Goal: Task Accomplishment & Management: Use online tool/utility

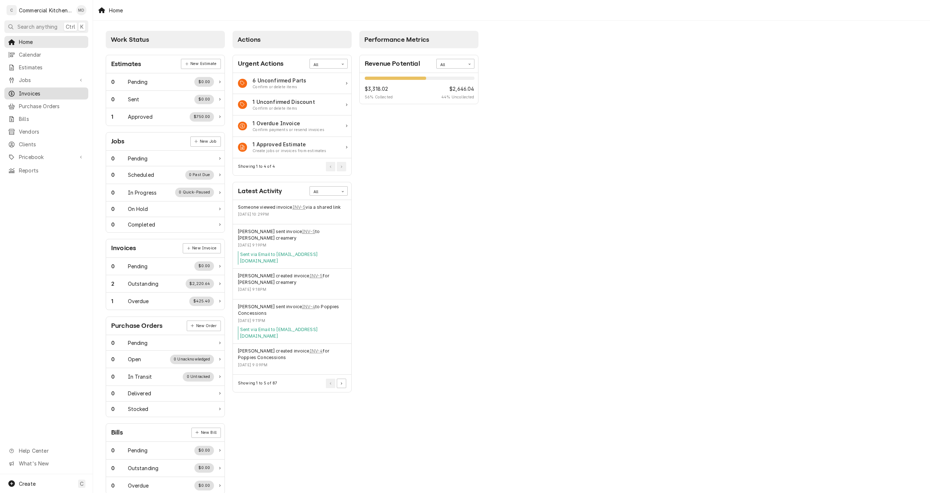
click at [35, 92] on span "Invoices" at bounding box center [52, 94] width 66 height 8
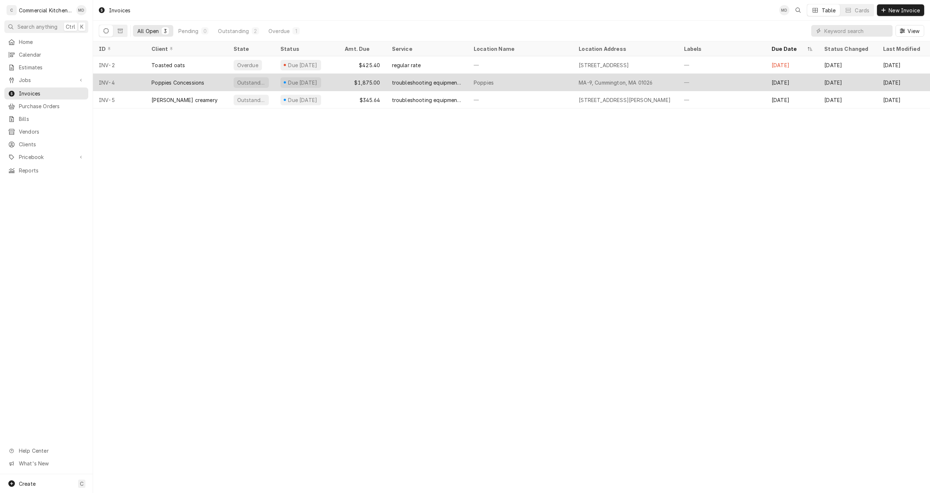
click at [203, 80] on div "Poppies Concessions" at bounding box center [177, 83] width 53 height 8
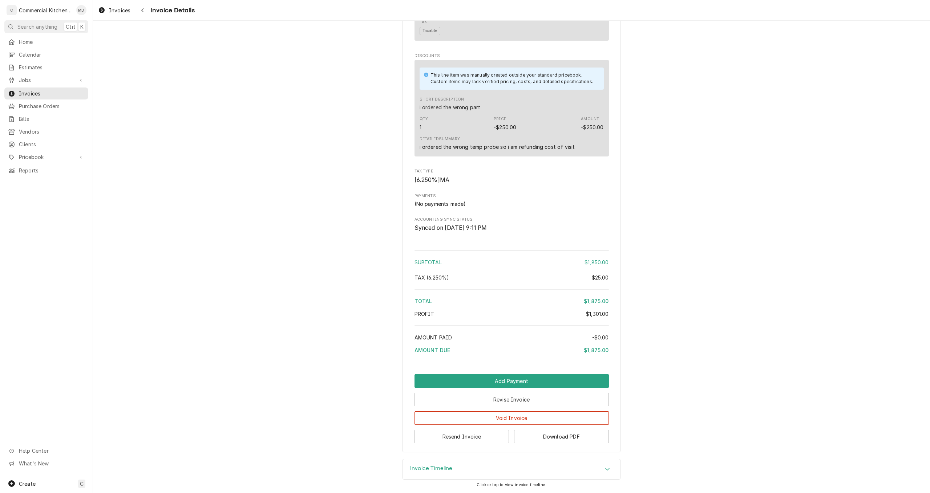
scroll to position [868, 0]
click at [466, 435] on button "Resend Invoice" at bounding box center [461, 436] width 95 height 13
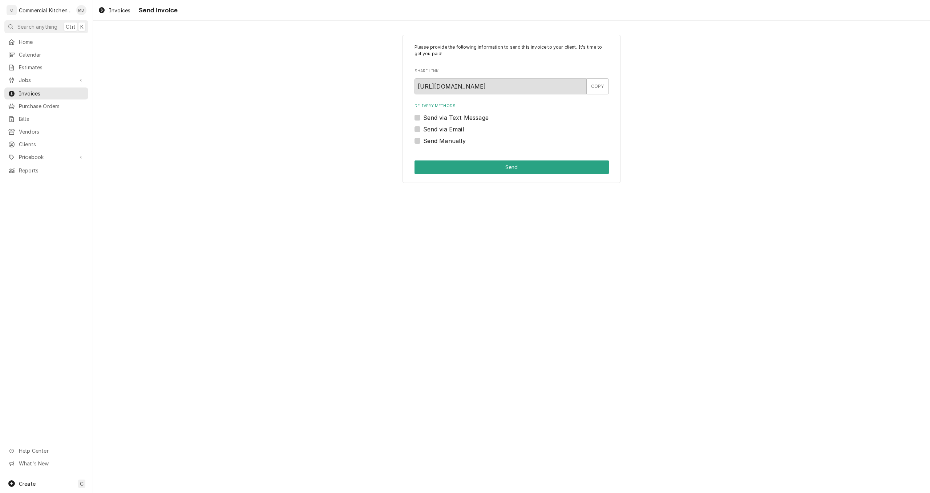
click at [423, 128] on label "Send via Email" at bounding box center [443, 129] width 41 height 9
click at [423, 128] on input "Send via Email" at bounding box center [520, 133] width 194 height 16
checkbox input "true"
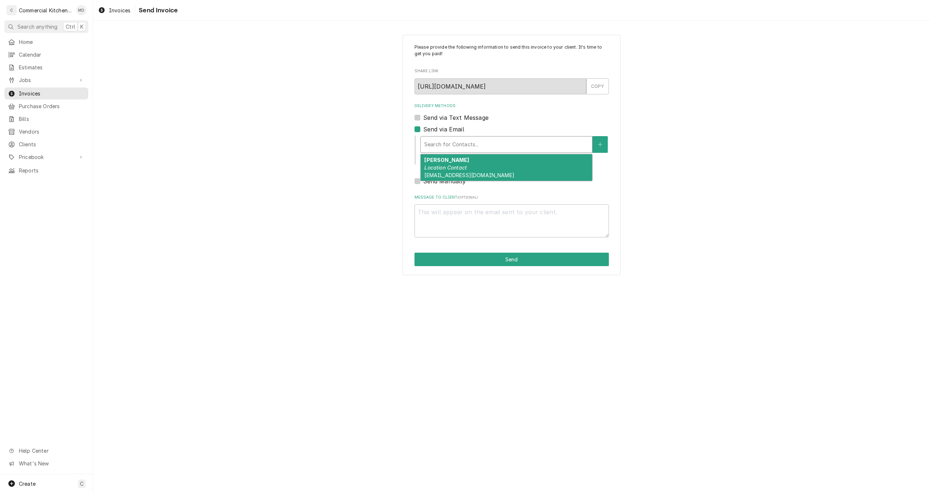
click at [455, 145] on div "Delivery Methods" at bounding box center [506, 144] width 164 height 13
click at [524, 167] on div "gino orlandi Location Contact gjorlandi@verizon.net" at bounding box center [506, 167] width 171 height 27
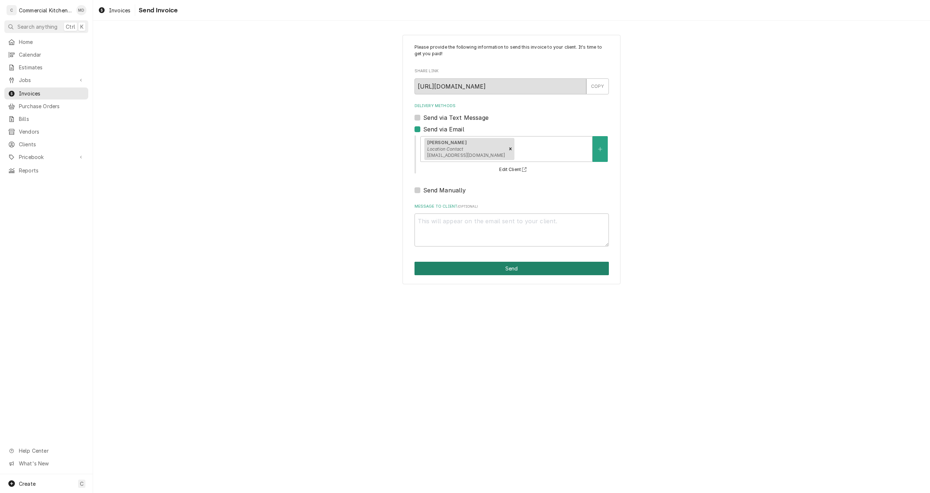
click at [540, 271] on button "Send" at bounding box center [511, 268] width 194 height 13
type textarea "x"
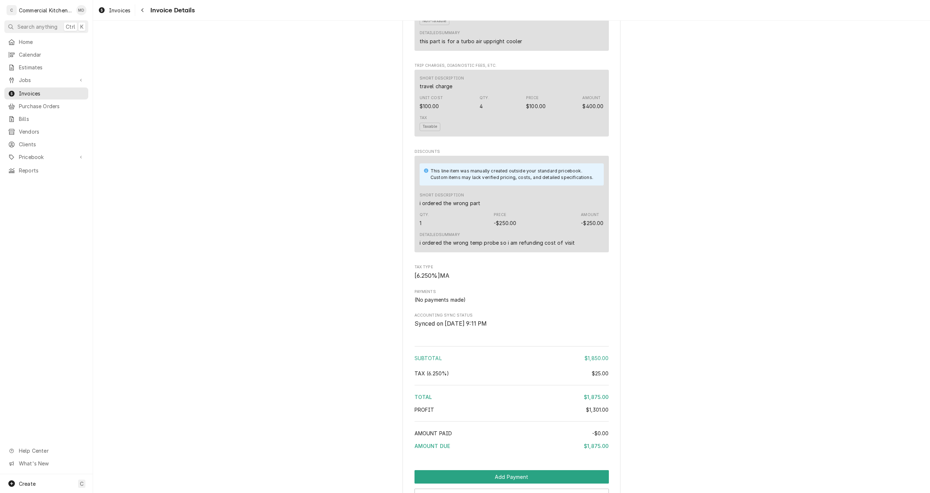
scroll to position [868, 0]
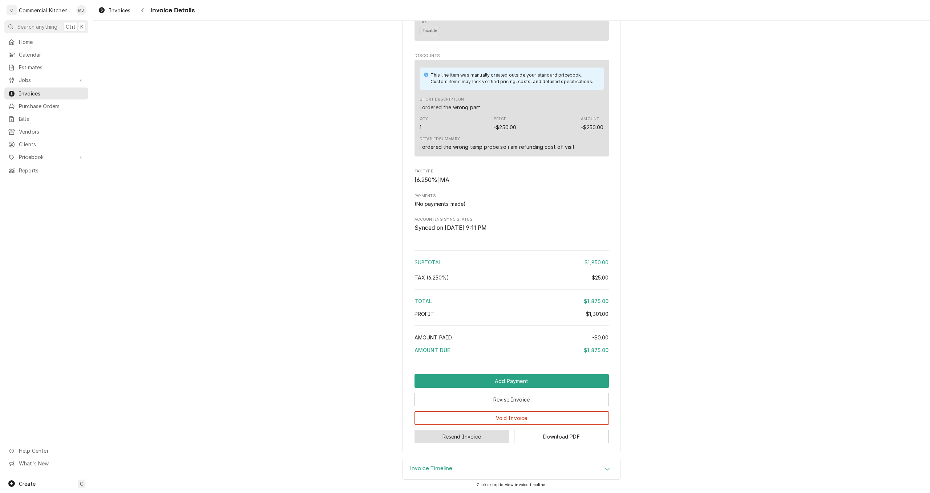
click at [477, 438] on button "Resend Invoice" at bounding box center [461, 436] width 95 height 13
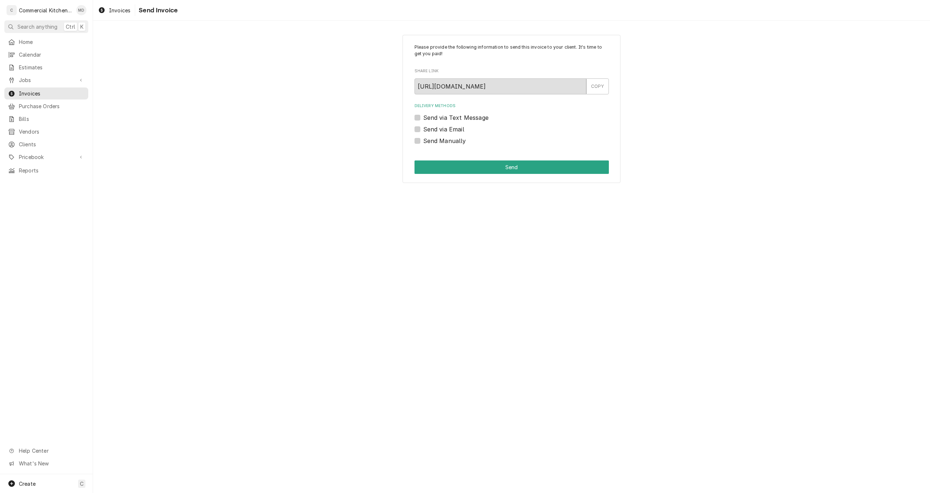
click at [423, 130] on label "Send via Email" at bounding box center [443, 129] width 41 height 9
click at [423, 130] on input "Send via Email" at bounding box center [520, 133] width 194 height 16
checkbox input "true"
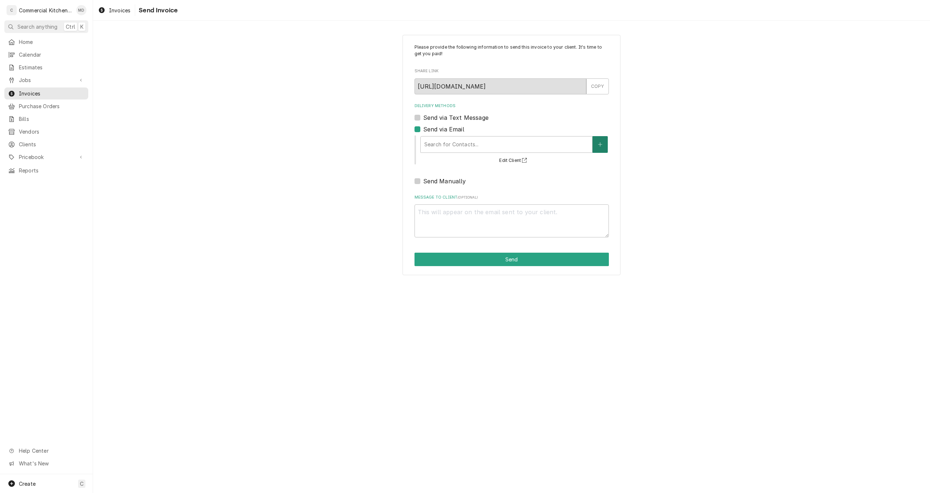
click at [601, 146] on icon "Create New Contact" at bounding box center [600, 144] width 4 height 5
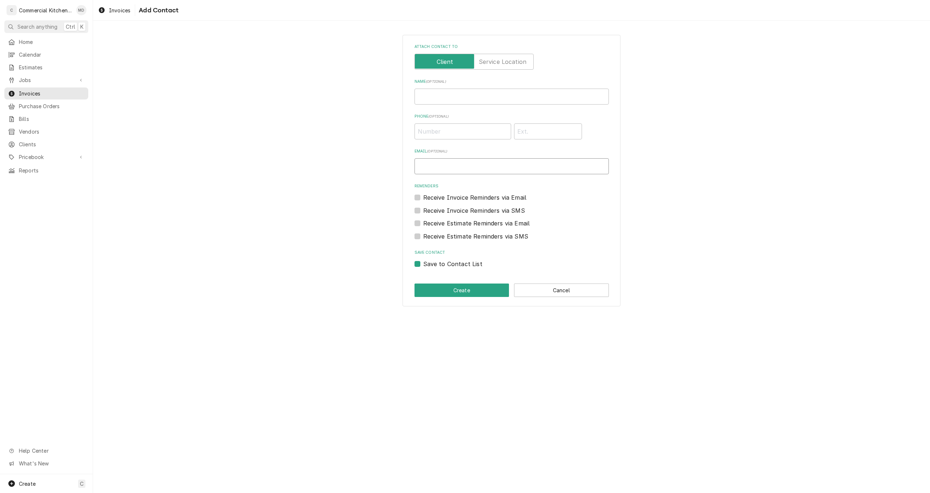
click at [430, 166] on input "Email ( optional )" at bounding box center [511, 166] width 194 height 16
click at [420, 165] on input "gjorlandi@verizon.net" at bounding box center [511, 166] width 194 height 16
type input "Gjorlandi@verizon.net"
click at [481, 290] on button "Create" at bounding box center [461, 290] width 95 height 13
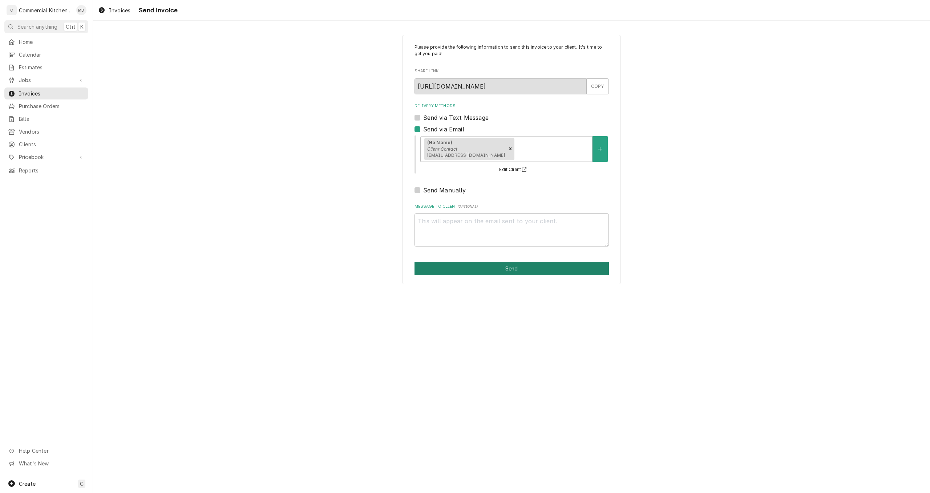
click at [527, 266] on button "Send" at bounding box center [511, 268] width 194 height 13
type textarea "x"
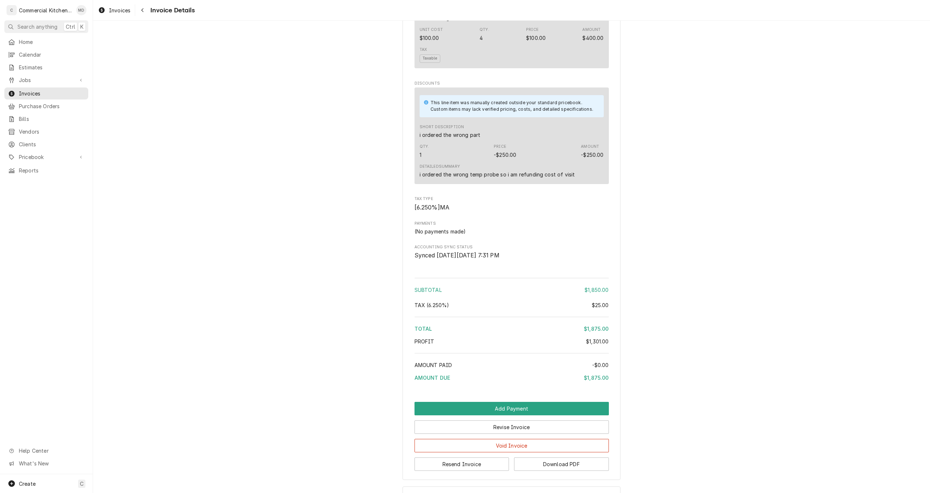
scroll to position [868, 0]
